Goal: Task Accomplishment & Management: Manage account settings

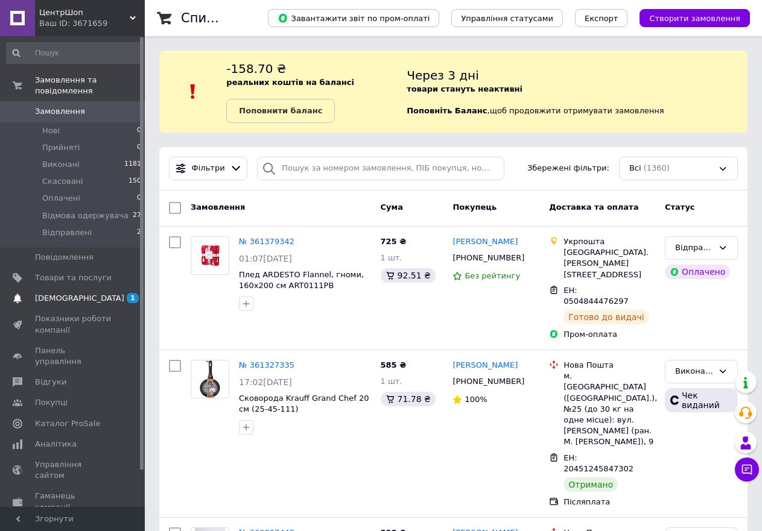
click at [77, 288] on link "[DEMOGRAPHIC_DATA] 1 0" at bounding box center [74, 298] width 148 height 21
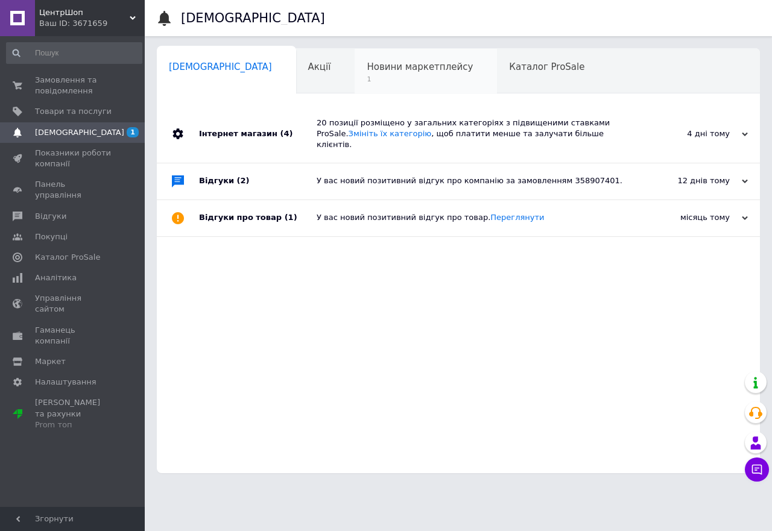
click at [394, 86] on div "Новини маркетплейсу 1" at bounding box center [426, 72] width 142 height 46
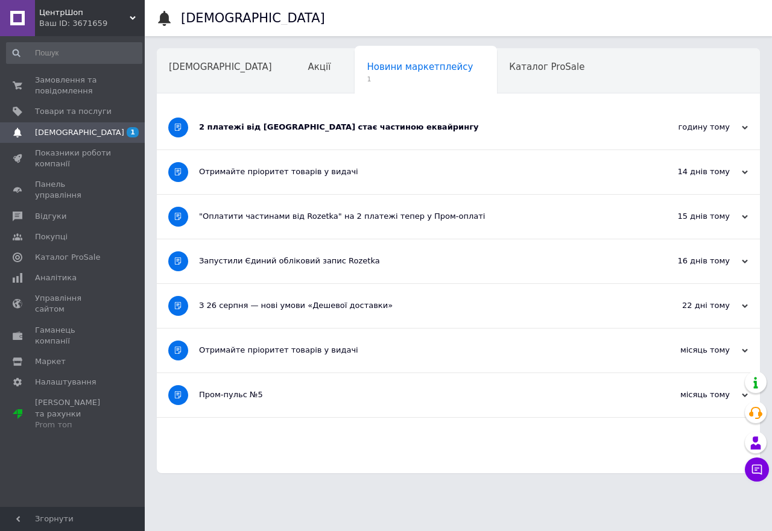
click at [252, 132] on div "2 платежі від [GEOGRAPHIC_DATA] стає частиною еквайрингу" at bounding box center [413, 127] width 428 height 11
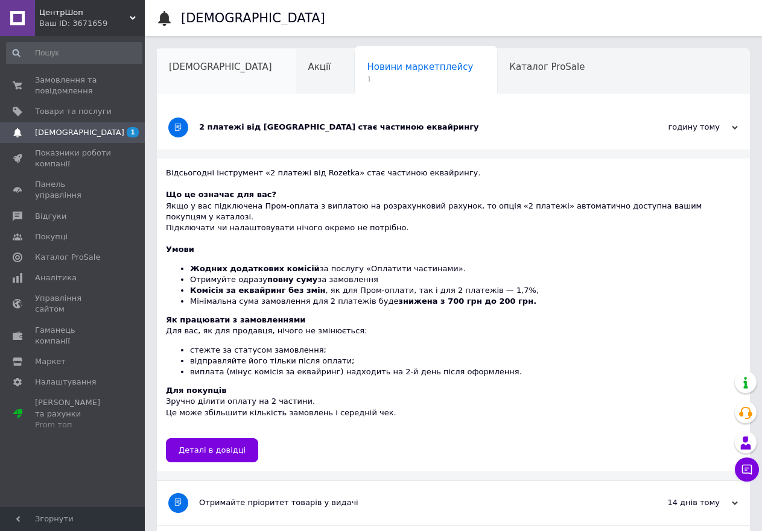
click at [197, 71] on span "[DEMOGRAPHIC_DATA]" at bounding box center [220, 67] width 103 height 11
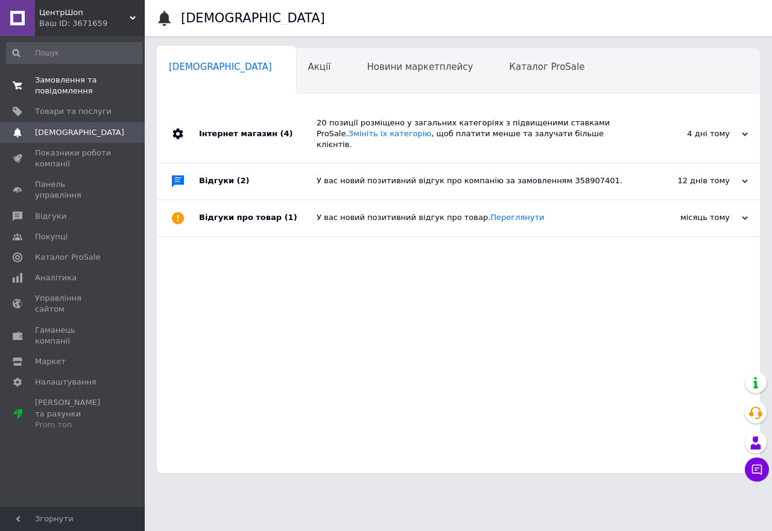
click at [72, 86] on span "Замовлення та повідомлення" at bounding box center [73, 86] width 77 height 22
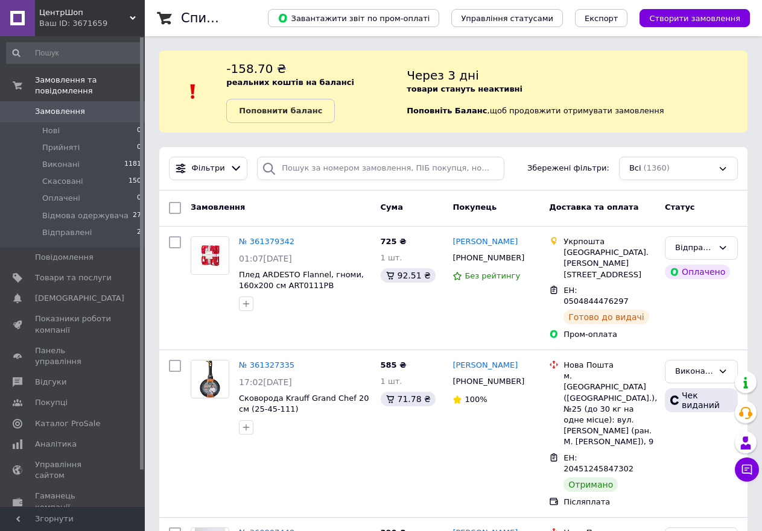
click at [93, 106] on span "Замовлення" at bounding box center [73, 111] width 77 height 11
click at [71, 101] on link "Замовлення 0" at bounding box center [74, 111] width 148 height 21
